Goal: Book appointment/travel/reservation

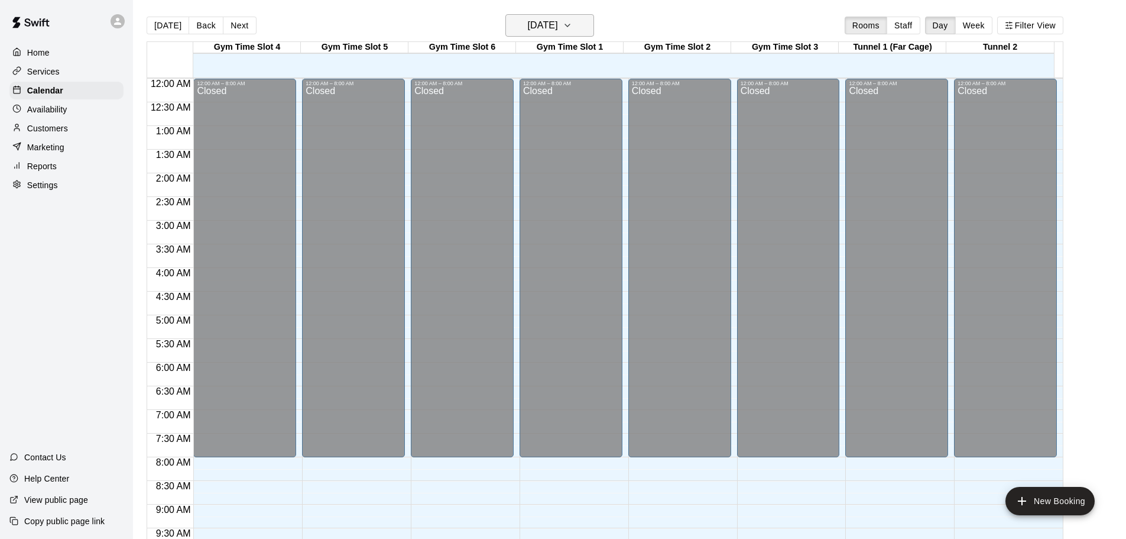
scroll to position [604, 0]
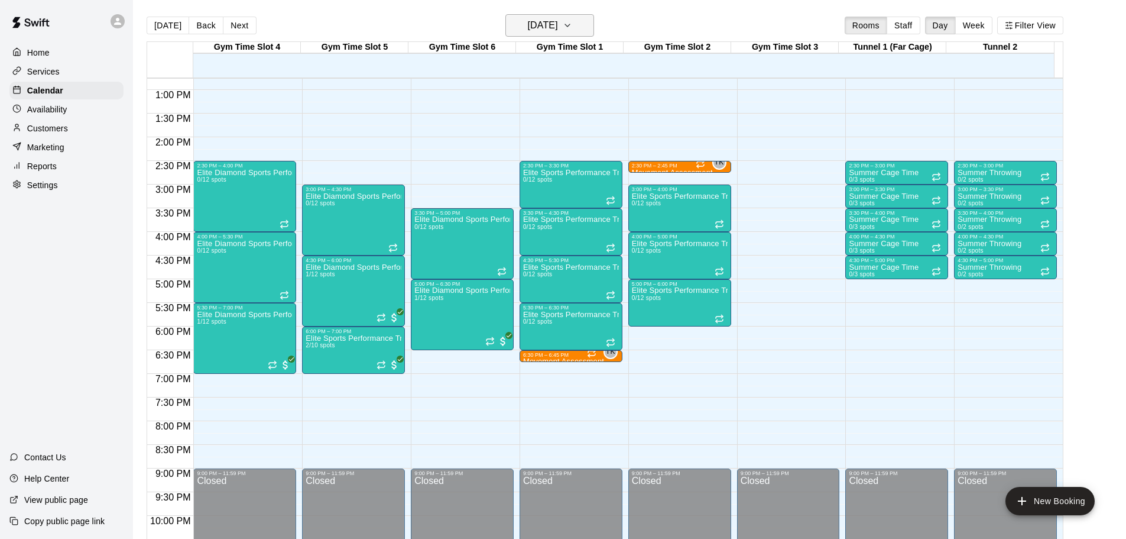
click at [579, 24] on button "[DATE]" at bounding box center [549, 25] width 89 height 22
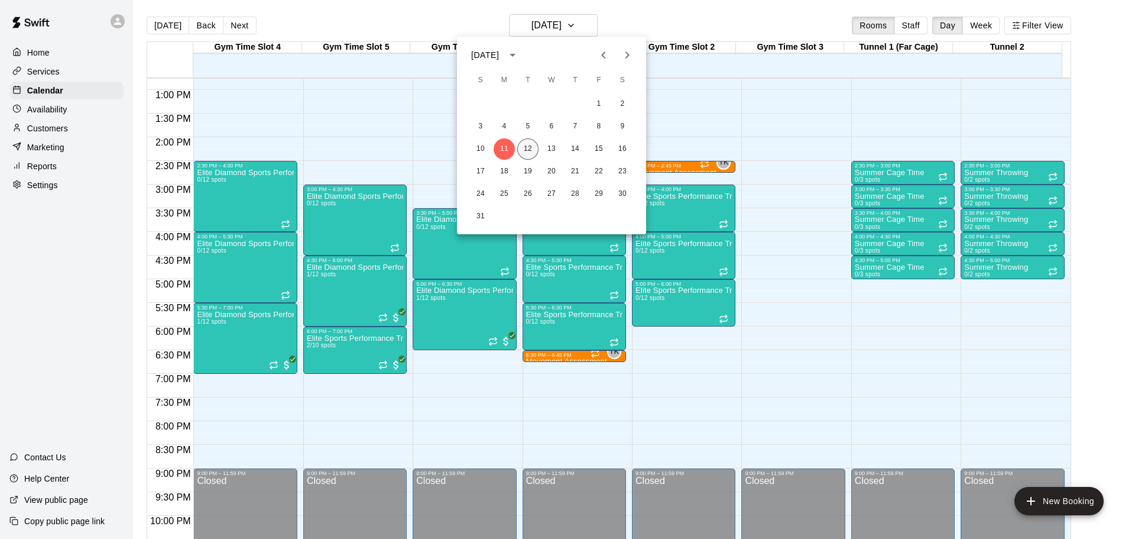
click at [528, 146] on button "12" at bounding box center [527, 148] width 21 height 21
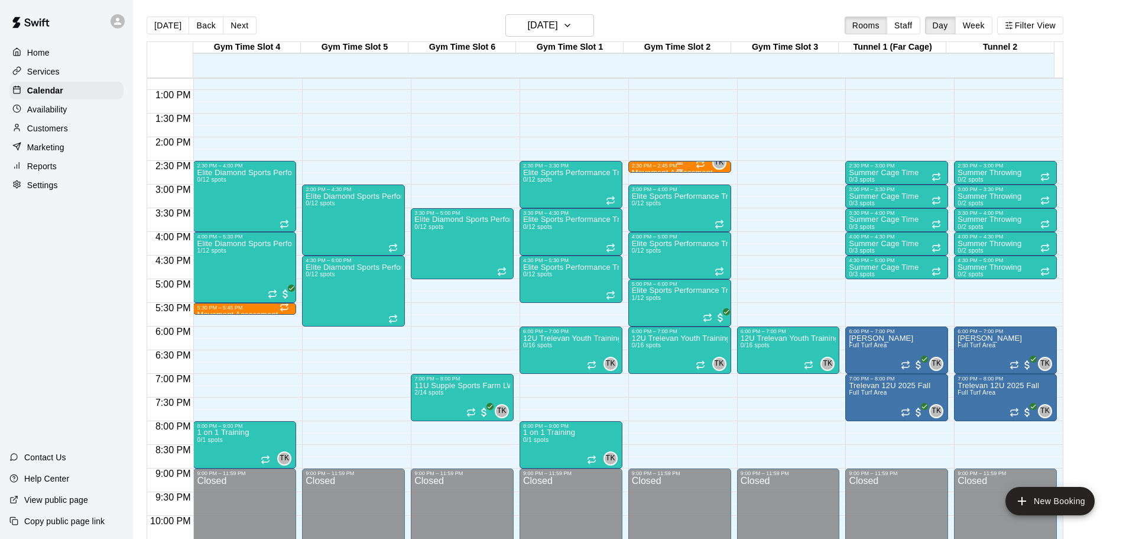
click at [689, 168] on div "2:30 PM – 2:45 PM" at bounding box center [680, 166] width 96 height 6
click at [637, 166] on div "2:30 PM – 2:45 PM" at bounding box center [680, 166] width 96 height 6
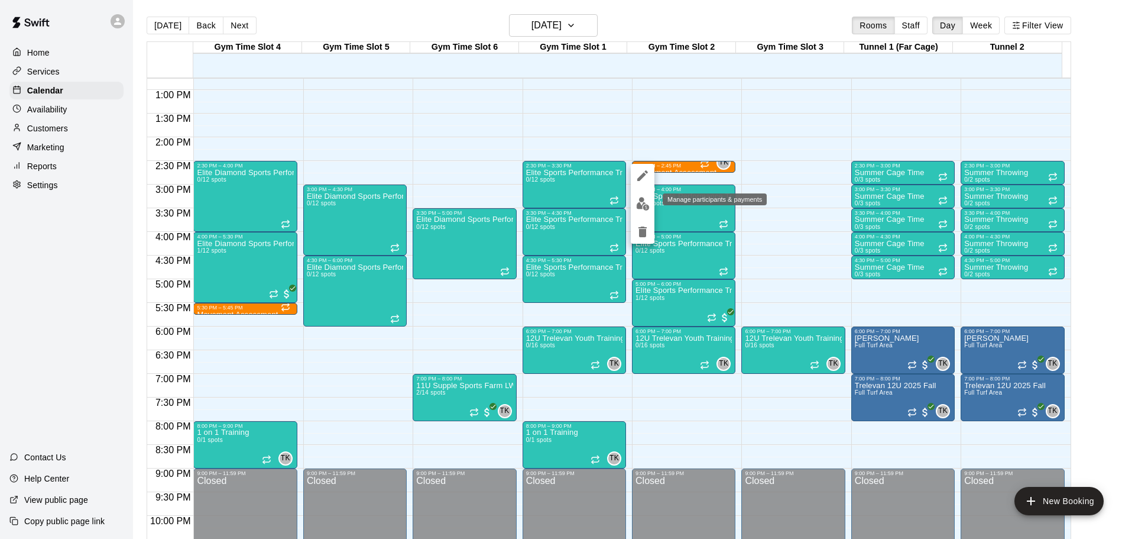
click at [644, 208] on img "edit" at bounding box center [643, 204] width 14 height 14
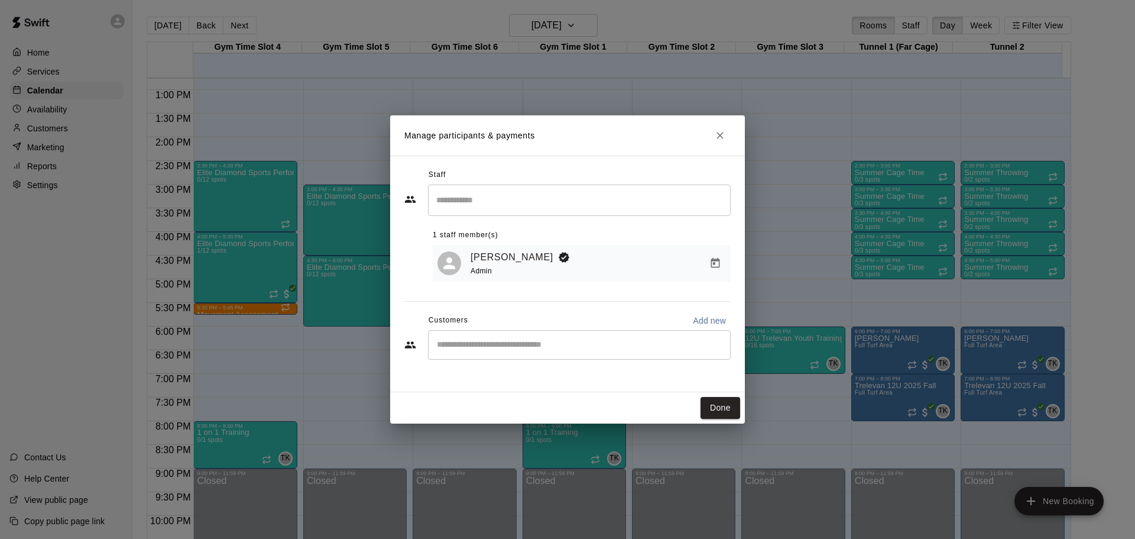
click at [720, 135] on icon "Close" at bounding box center [720, 135] width 7 height 7
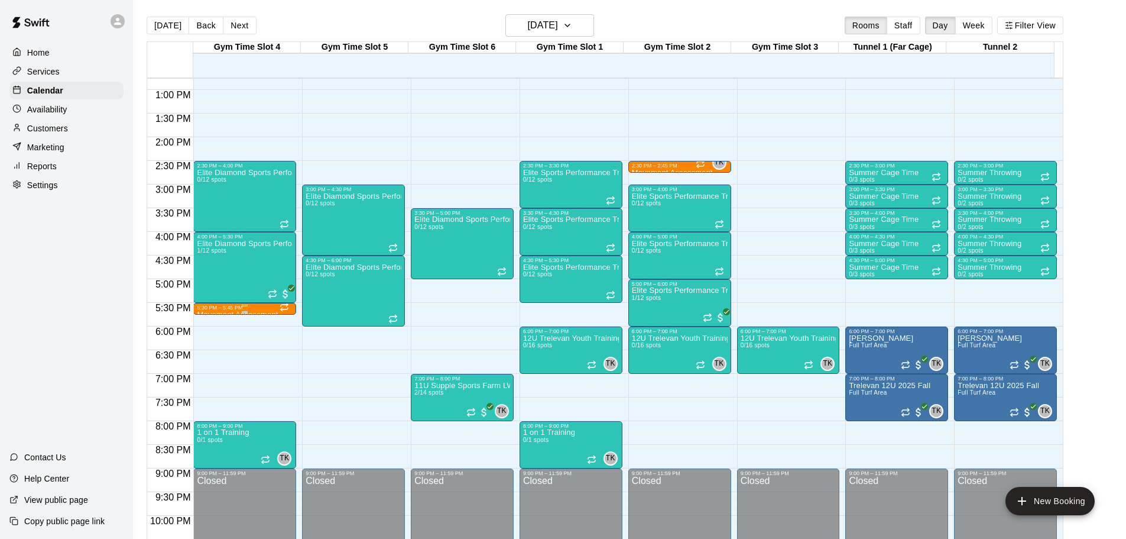
click at [255, 310] on div "5:30 PM – 5:45 PM" at bounding box center [245, 307] width 96 height 6
click at [255, 312] on div at bounding box center [563, 269] width 1126 height 539
click at [255, 310] on div "5:30 PM – 5:45 PM" at bounding box center [245, 307] width 96 height 6
click at [251, 310] on div "5:30 PM – 5:45 PM" at bounding box center [245, 307] width 96 height 6
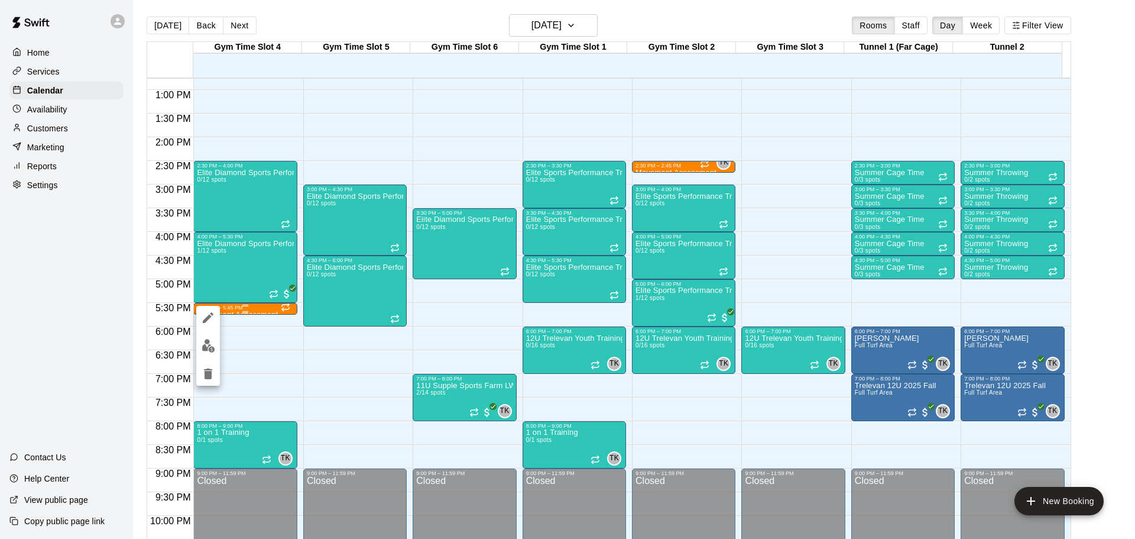
click at [251, 310] on div at bounding box center [567, 269] width 1135 height 539
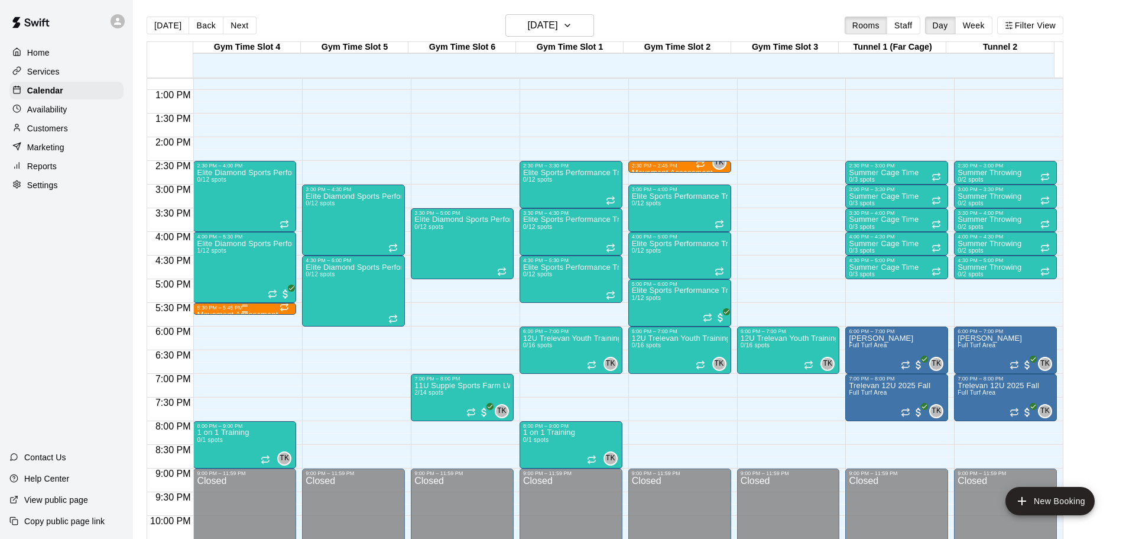
click at [220, 308] on div "5:30 PM – 5:45 PM" at bounding box center [245, 307] width 96 height 6
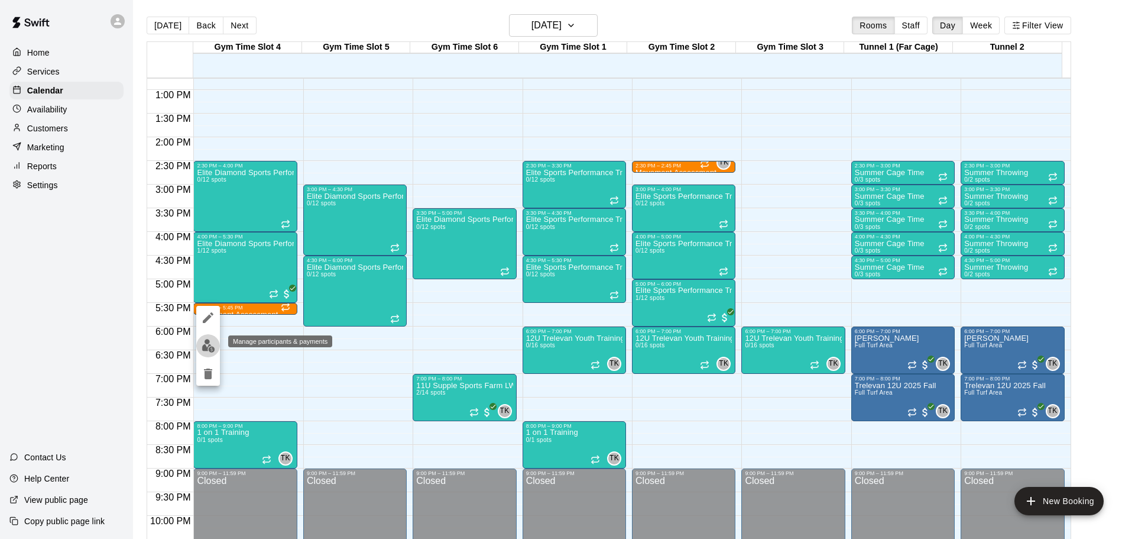
click at [207, 346] on img "edit" at bounding box center [209, 346] width 14 height 14
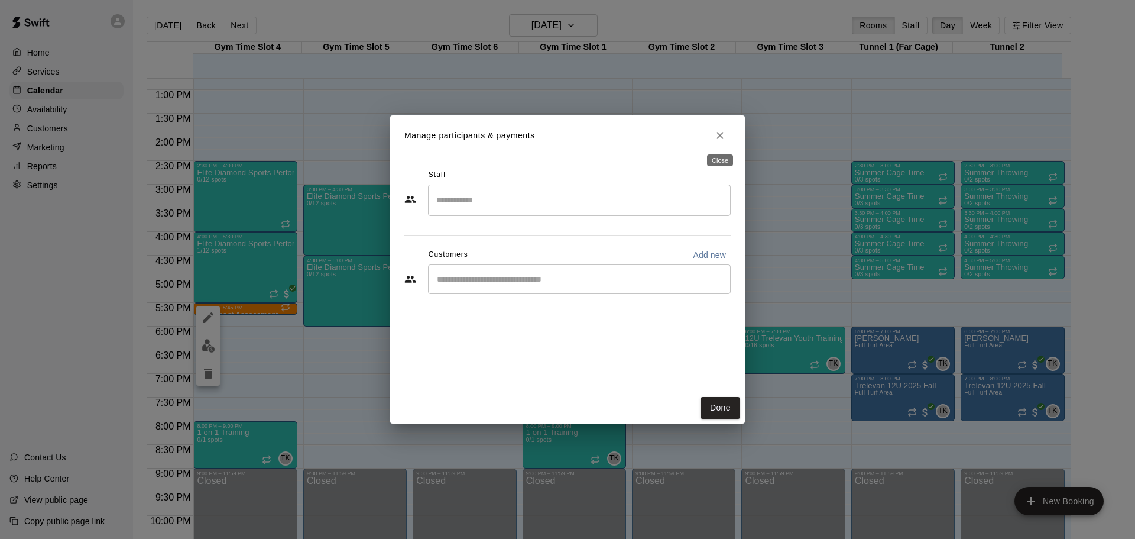
click at [721, 131] on icon "Close" at bounding box center [720, 135] width 12 height 12
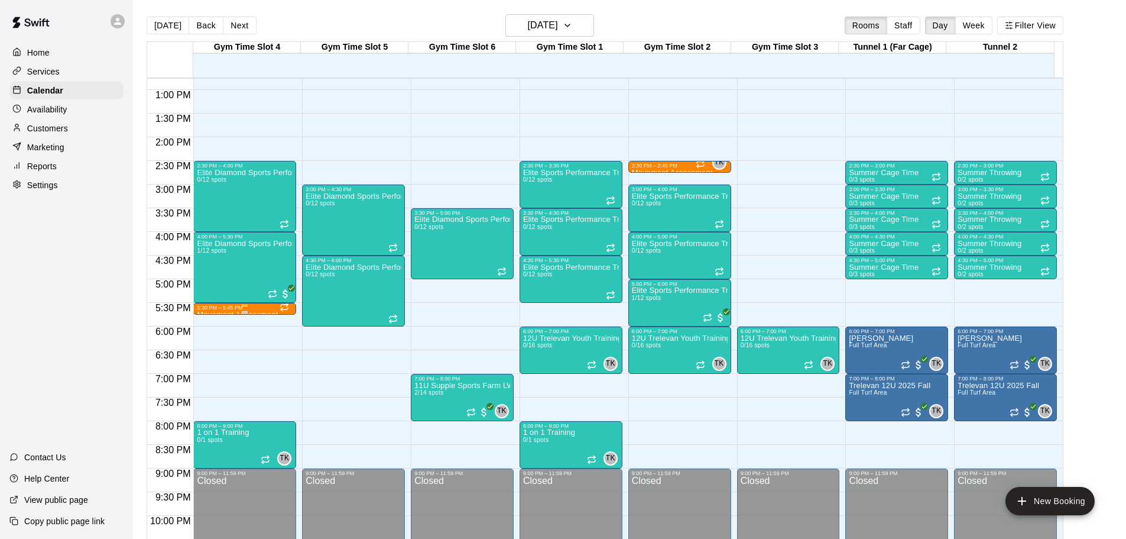
click at [227, 313] on div at bounding box center [245, 312] width 96 height 2
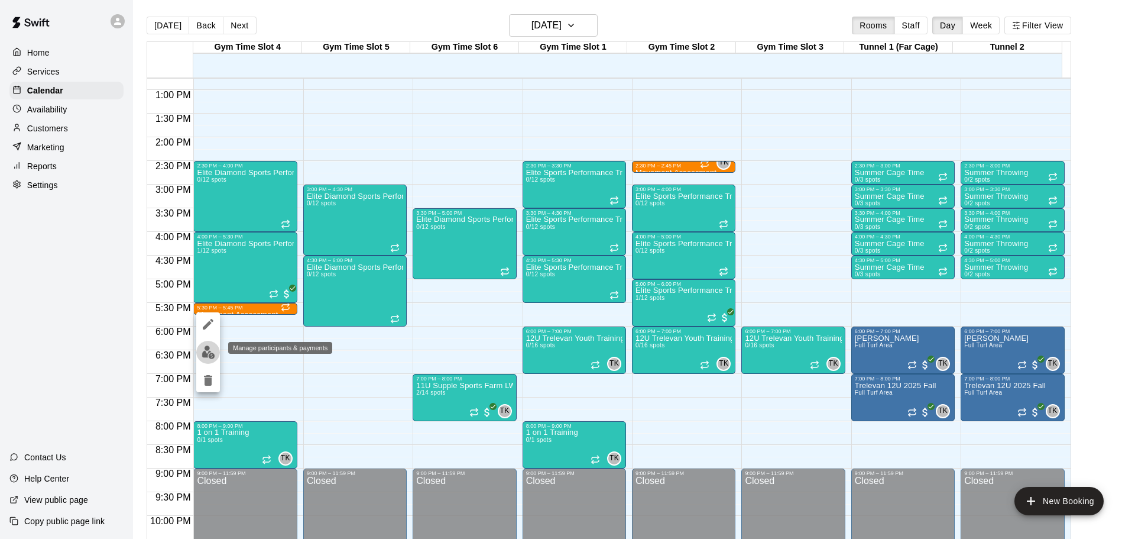
click at [203, 349] on img "edit" at bounding box center [209, 352] width 14 height 14
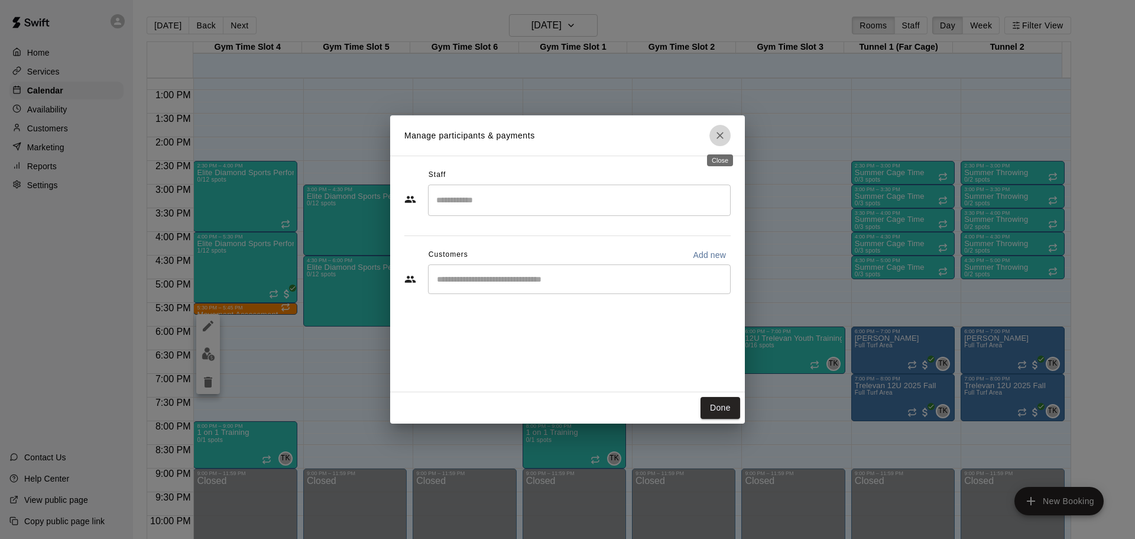
click at [720, 129] on icon "Close" at bounding box center [720, 135] width 12 height 12
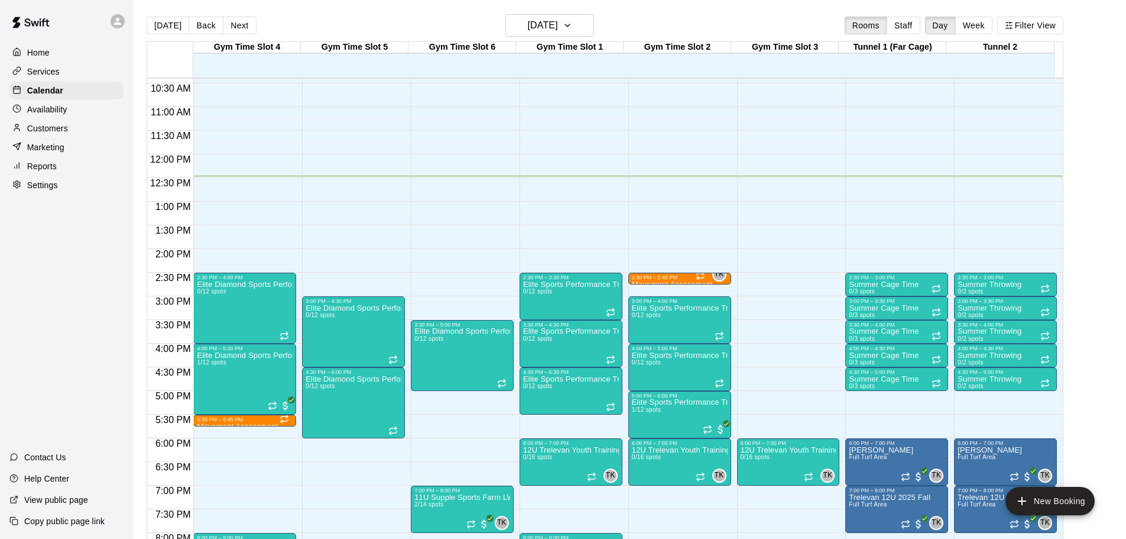
scroll to position [545, 0]
